Goal: Communication & Community: Participate in discussion

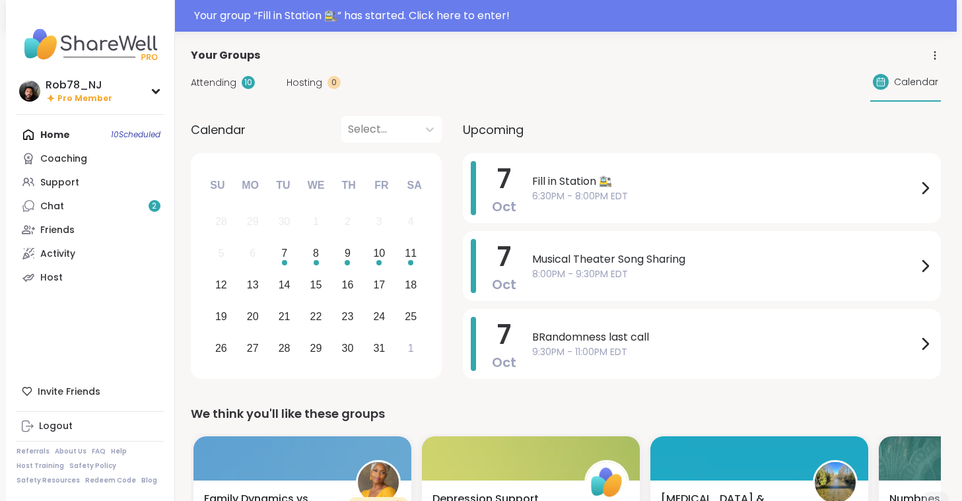
click at [597, 194] on span "6:30PM - 8:00PM EDT" at bounding box center [724, 197] width 385 height 14
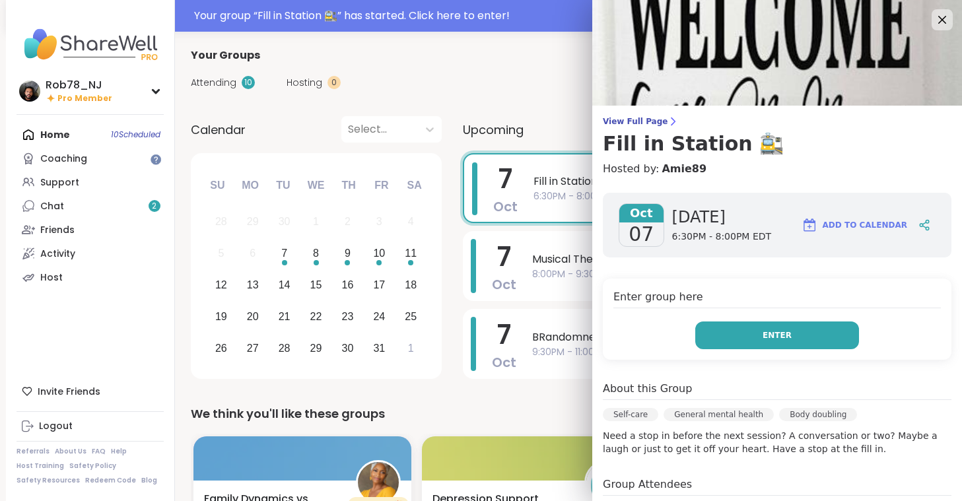
click at [808, 344] on button "Enter" at bounding box center [777, 336] width 164 height 28
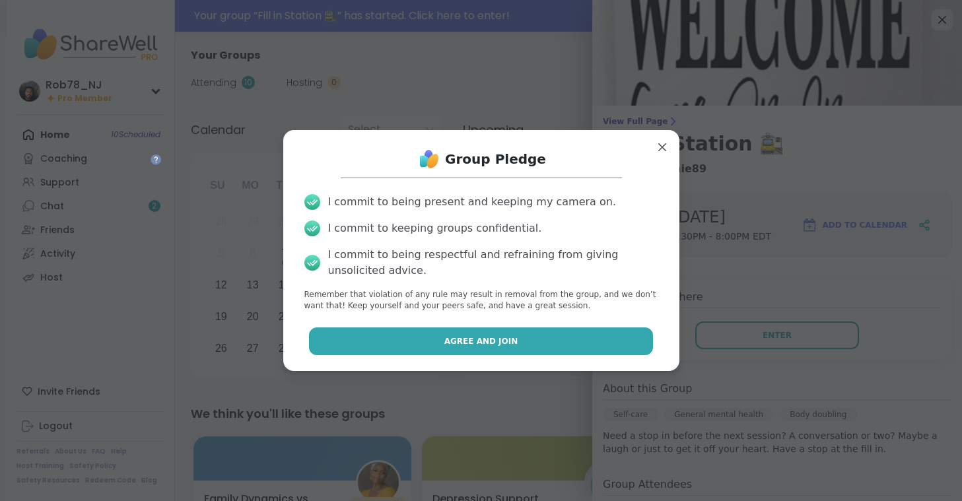
click at [578, 345] on button "Agree and Join" at bounding box center [481, 342] width 344 height 28
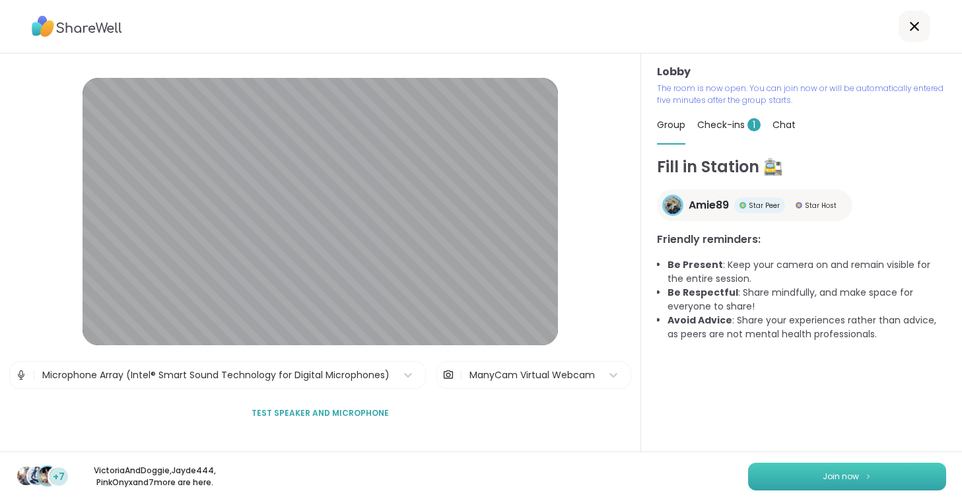
click at [786, 473] on button "Join now" at bounding box center [847, 477] width 198 height 28
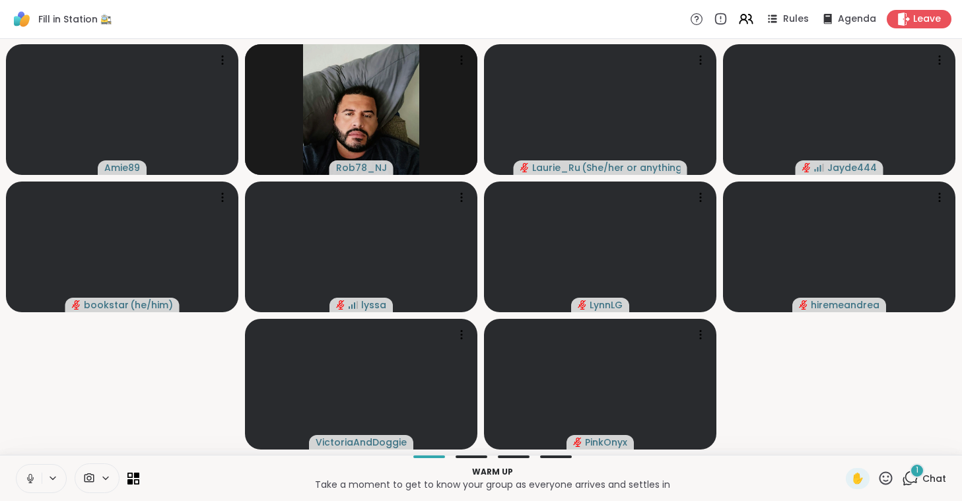
click at [36, 479] on icon at bounding box center [30, 479] width 12 height 12
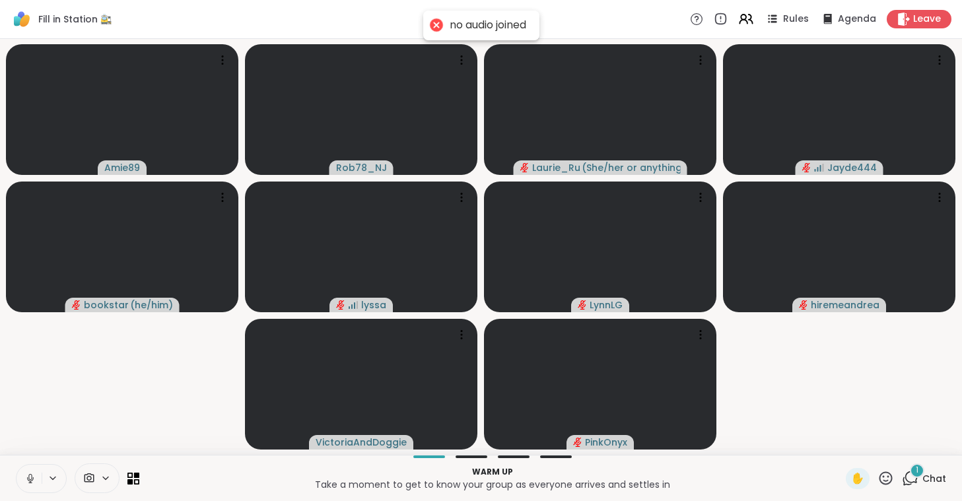
click at [30, 479] on icon at bounding box center [29, 477] width 3 height 6
click at [102, 483] on icon at bounding box center [105, 478] width 11 height 11
click at [84, 444] on div "ManyCam Virtual Webcam" at bounding box center [81, 431] width 132 height 34
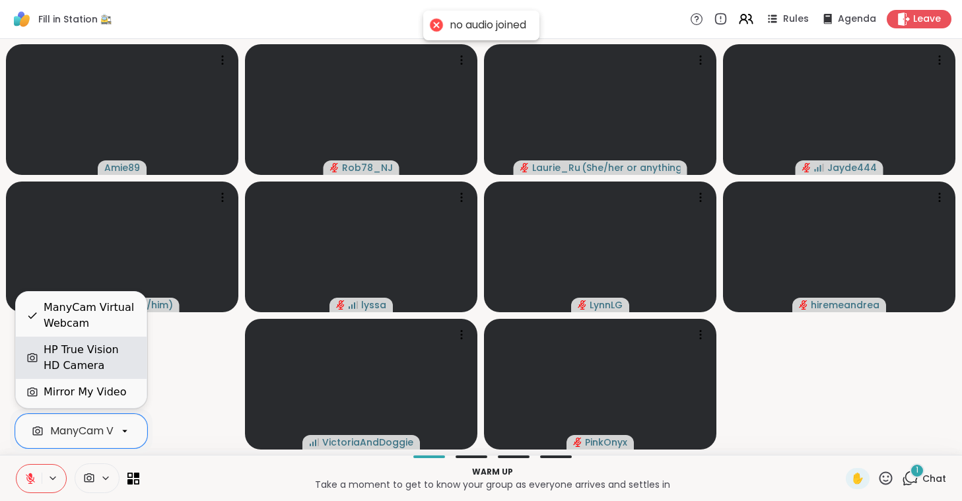
click at [71, 374] on div "HP True Vision HD Camera" at bounding box center [81, 358] width 131 height 42
